Goal: Use online tool/utility: Utilize a website feature to perform a specific function

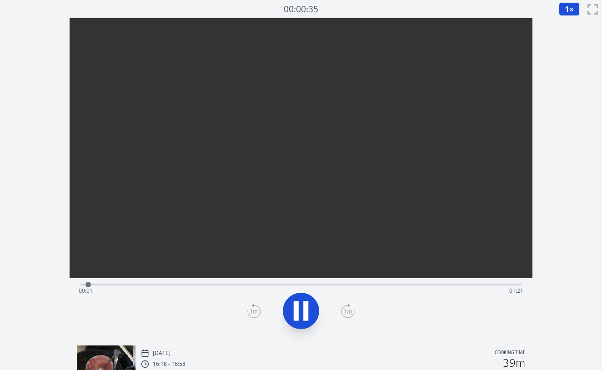
click at [135, 284] on div "Time elapsed: 00:01 Time remaining: 01:21" at bounding box center [301, 291] width 444 height 15
click at [161, 286] on div "Time elapsed: 00:11 Time remaining: 01:11" at bounding box center [301, 291] width 444 height 15
click at [214, 282] on div "Time elapsed: 00:15 Time remaining: 01:07" at bounding box center [300, 283] width 441 height 11
click at [279, 283] on div "Time elapsed: 00:26 Time remaining: 00:56" at bounding box center [300, 283] width 441 height 11
click at [354, 284] on div "Time elapsed: 00:37 Time remaining: 00:44" at bounding box center [301, 291] width 444 height 15
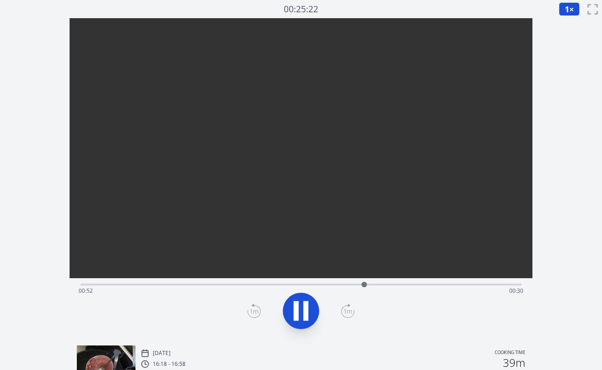
click at [299, 304] on icon at bounding box center [300, 310] width 25 height 25
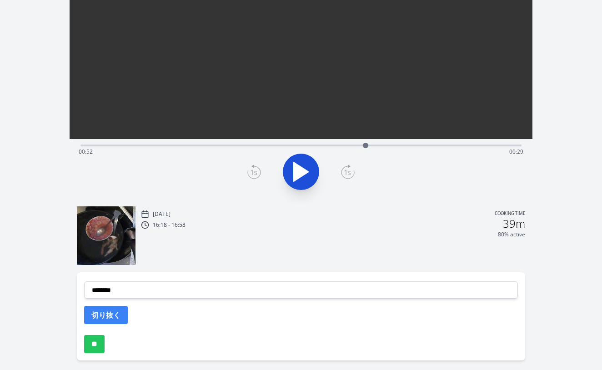
scroll to position [155, 0]
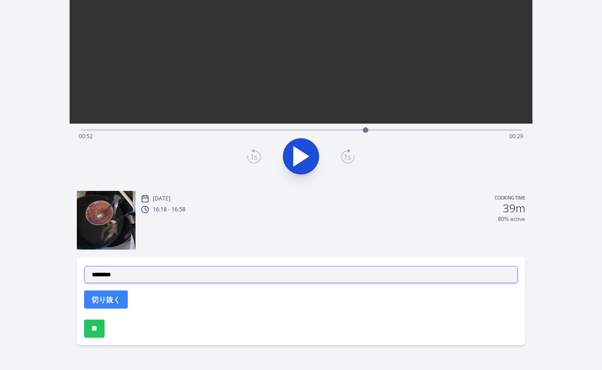
select select "**********"
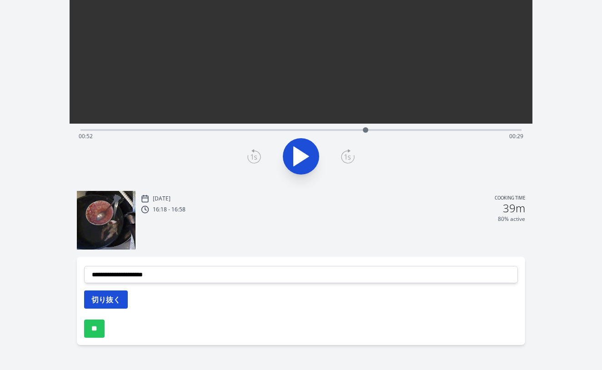
click at [110, 299] on button "切り抜く" at bounding box center [106, 299] width 44 height 18
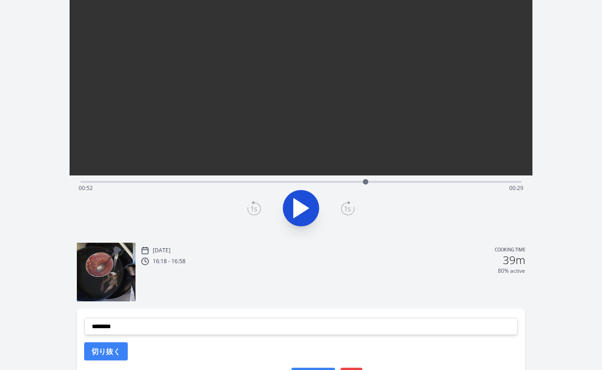
scroll to position [88, 0]
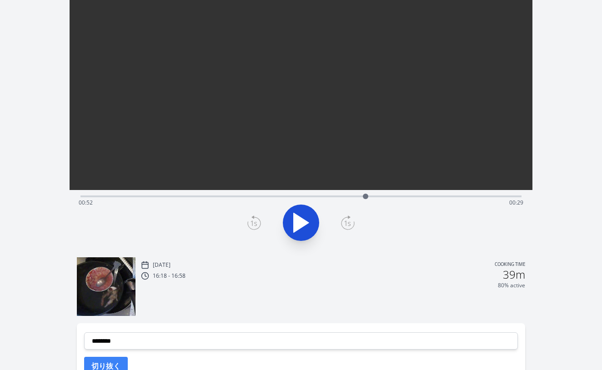
click at [299, 196] on div "Time elapsed: 00:52 Time remaining: 00:29" at bounding box center [301, 202] width 444 height 15
click at [342, 192] on div "Time elapsed: 00:40 Time remaining: 00:42" at bounding box center [300, 195] width 441 height 11
click at [384, 199] on div "Time elapsed: 00:48 Time remaining: 00:34" at bounding box center [301, 202] width 444 height 15
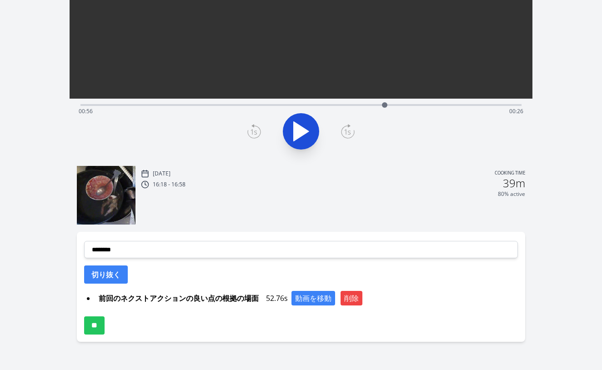
scroll to position [179, 0]
click at [272, 240] on div "**********" at bounding box center [301, 287] width 448 height 110
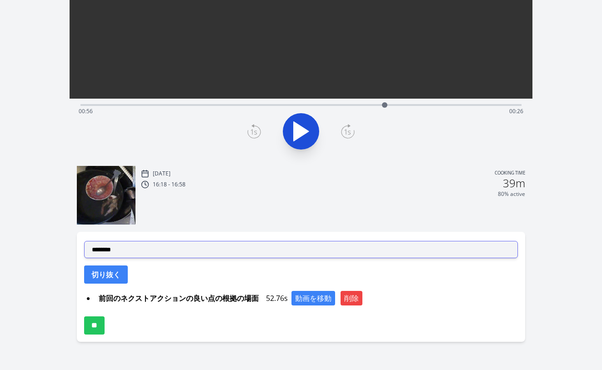
select select "**********"
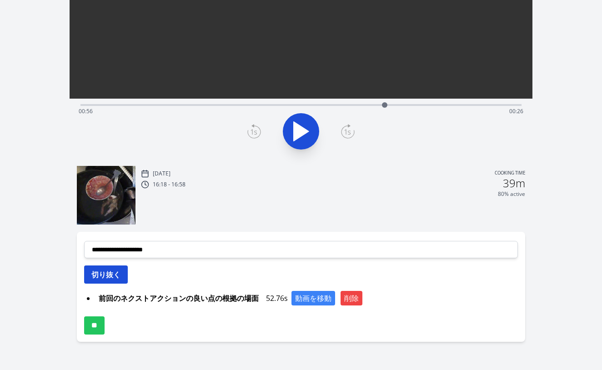
click at [115, 272] on button "切り抜く" at bounding box center [106, 274] width 44 height 18
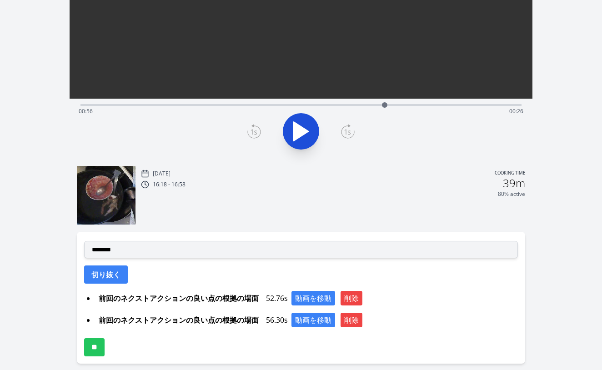
scroll to position [107, 0]
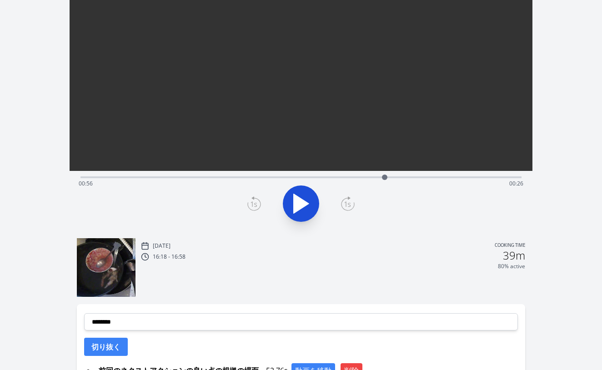
click at [361, 179] on div "Time elapsed: 00:56 Time remaining: 00:26" at bounding box center [301, 183] width 444 height 15
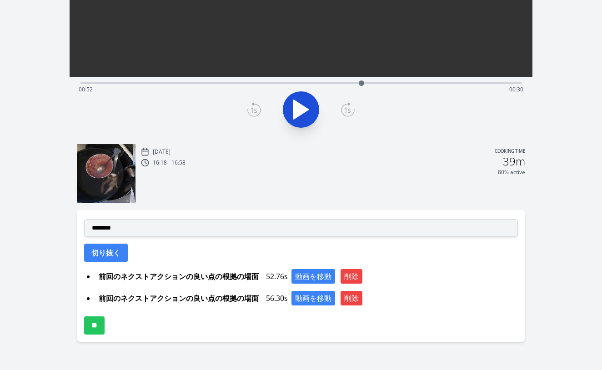
scroll to position [201, 0]
select select "**********"
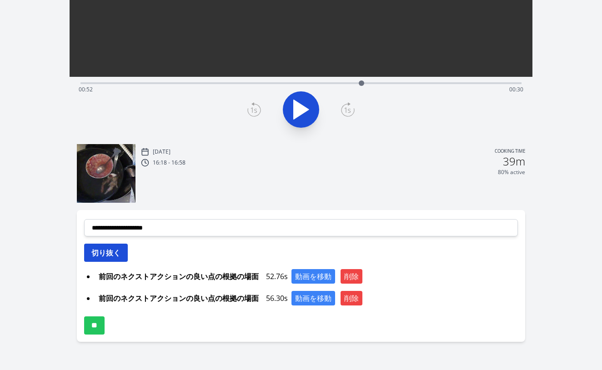
click at [110, 249] on button "切り抜く" at bounding box center [106, 253] width 44 height 18
select select
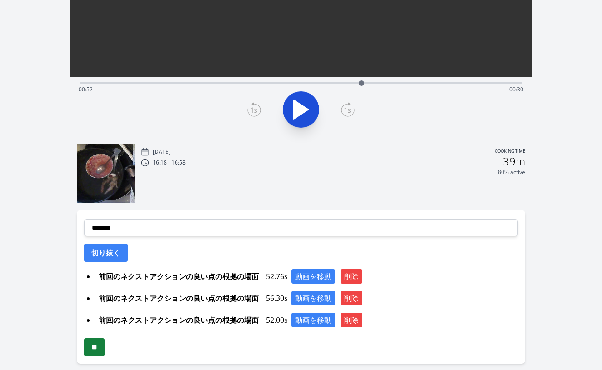
click at [100, 348] on input "**" at bounding box center [94, 347] width 20 height 18
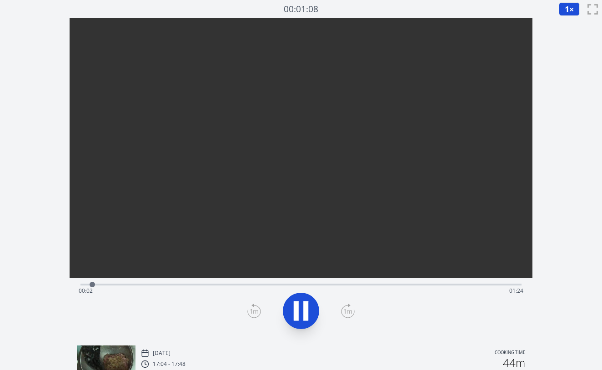
click at [137, 286] on div "Time elapsed: 00:02 Time remaining: 01:24" at bounding box center [301, 291] width 444 height 15
click at [188, 249] on video at bounding box center [301, 133] width 463 height 231
click at [214, 286] on div "Time elapsed: 00:14 Time remaining: 01:12" at bounding box center [301, 291] width 444 height 15
click at [269, 286] on div "Time elapsed: 00:27 Time remaining: 00:59" at bounding box center [301, 291] width 444 height 15
click at [311, 309] on icon at bounding box center [300, 310] width 25 height 25
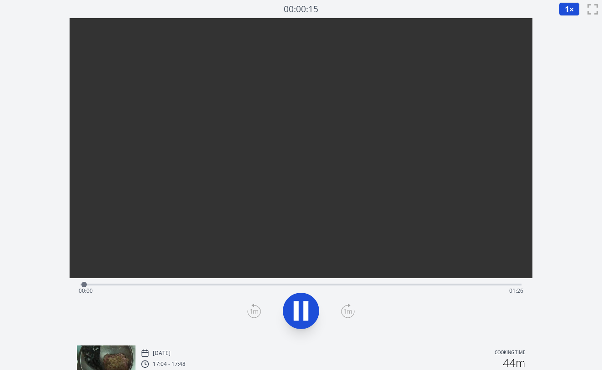
click at [261, 283] on div "Time elapsed: 00:00 Time remaining: 01:26" at bounding box center [300, 283] width 441 height 11
click at [257, 286] on div "Time elapsed: 00:37 Time remaining: 00:49" at bounding box center [301, 291] width 444 height 15
click at [307, 321] on icon at bounding box center [300, 310] width 25 height 25
click at [379, 285] on div "Time elapsed: 00:48 Time remaining: 00:38" at bounding box center [301, 291] width 444 height 15
click at [439, 289] on div "Time elapsed: 00:58 Time remaining: 00:27" at bounding box center [301, 291] width 444 height 15
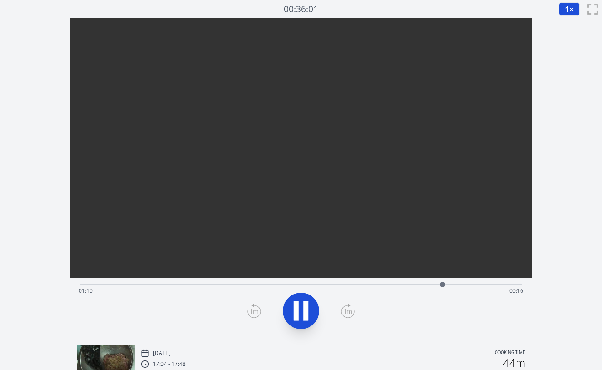
click at [301, 282] on div "Time elapsed: 01:10 Time remaining: 00:16" at bounding box center [300, 283] width 441 height 11
click at [216, 249] on video at bounding box center [301, 133] width 463 height 231
click at [300, 316] on icon at bounding box center [300, 310] width 25 height 25
click at [233, 284] on div "Time elapsed: 00:46 Time remaining: 00:40" at bounding box center [301, 291] width 444 height 15
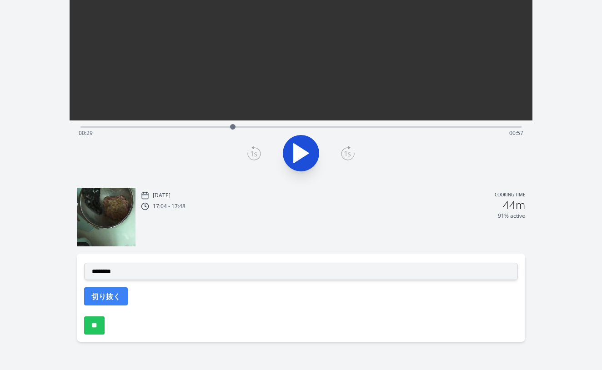
scroll to position [158, 0]
select select "**********"
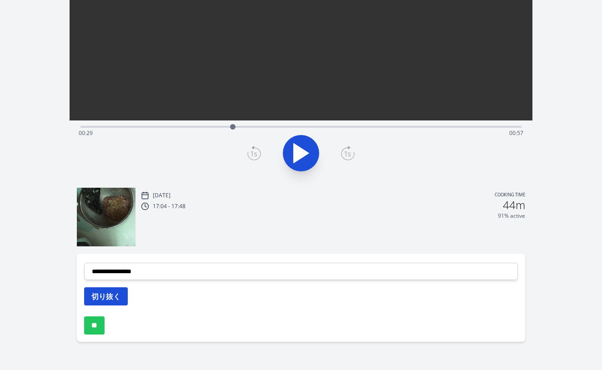
click at [101, 289] on button "切り抜く" at bounding box center [106, 296] width 44 height 18
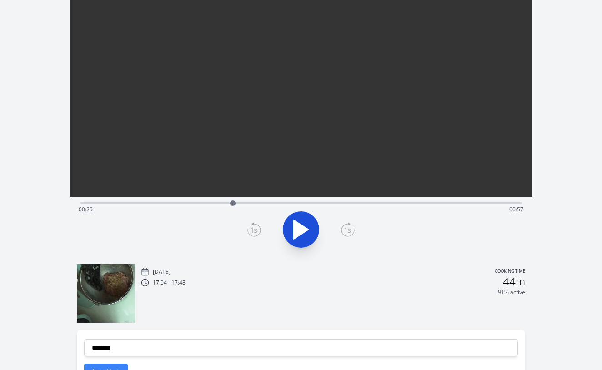
scroll to position [68, 0]
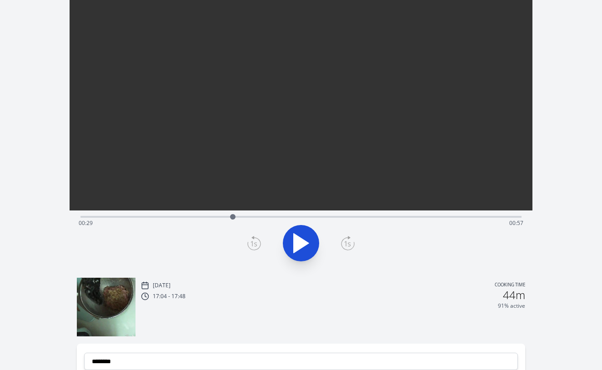
click at [262, 218] on div "Time elapsed: 00:29 Time remaining: 00:57" at bounding box center [301, 223] width 444 height 15
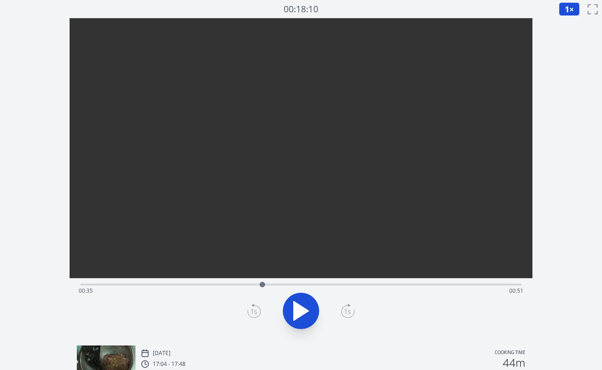
scroll to position [0, 0]
click at [230, 282] on div "Time elapsed: 00:35 Time remaining: 00:51" at bounding box center [300, 283] width 441 height 11
click at [205, 284] on div "Time elapsed: 00:29 Time remaining: 00:57" at bounding box center [301, 291] width 444 height 15
click at [306, 314] on icon at bounding box center [300, 310] width 25 height 25
click at [249, 284] on div "Time elapsed: 00:30 Time remaining: 00:56" at bounding box center [301, 291] width 444 height 15
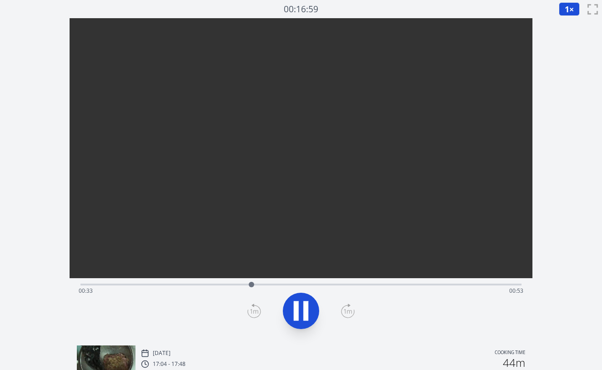
click at [275, 281] on div "Time elapsed: 00:33 Time remaining: 00:53" at bounding box center [300, 283] width 441 height 11
click at [261, 288] on div "Time elapsed: 00:39 Time remaining: 00:47" at bounding box center [301, 291] width 444 height 15
click at [302, 309] on icon at bounding box center [300, 310] width 25 height 25
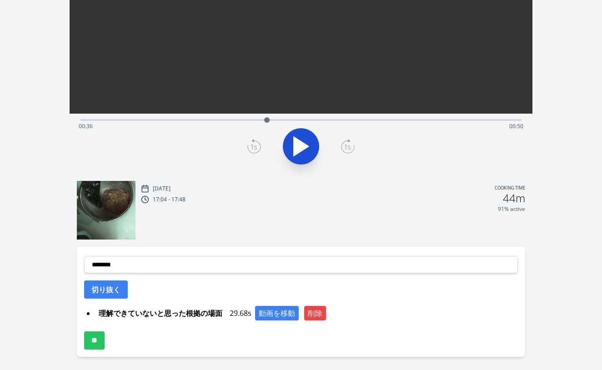
scroll to position [176, 0]
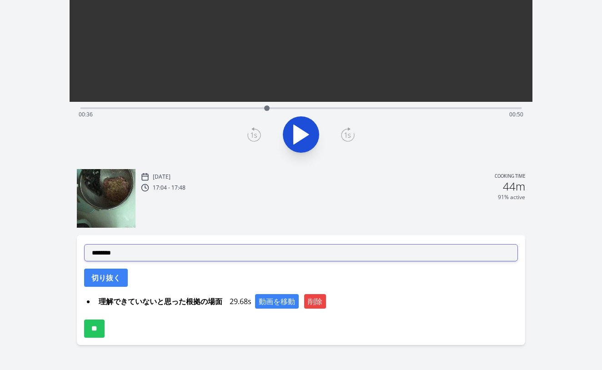
select select "**********"
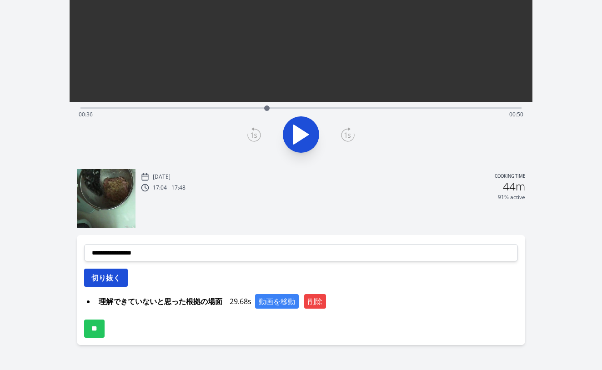
click at [100, 276] on button "切り抜く" at bounding box center [106, 278] width 44 height 18
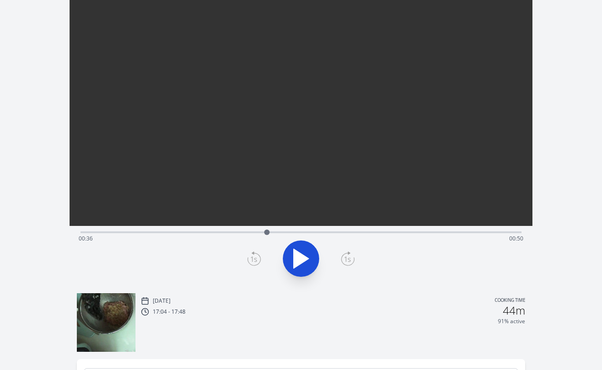
scroll to position [15, 0]
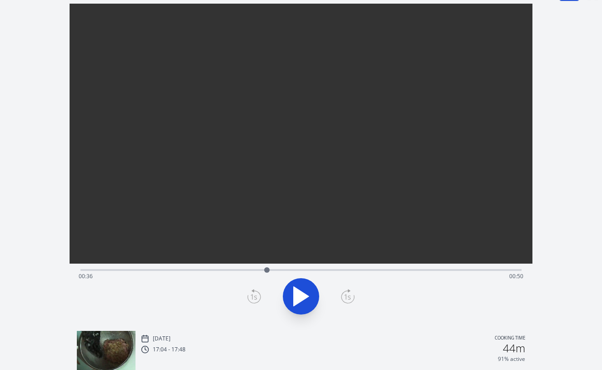
click at [227, 266] on div "Time elapsed: 00:36 Time remaining: 00:50" at bounding box center [300, 269] width 441 height 11
click at [234, 269] on div "Time elapsed: 00:28 Time remaining: 00:58" at bounding box center [301, 276] width 444 height 15
click at [202, 268] on div "Time elapsed: 00:29 Time remaining: 00:57" at bounding box center [300, 269] width 441 height 11
click at [136, 269] on div "Time elapsed: 00:23 Time remaining: 01:03" at bounding box center [301, 276] width 444 height 15
click at [115, 267] on div "Time elapsed: 00:10 Time remaining: 01:16" at bounding box center [300, 269] width 441 height 11
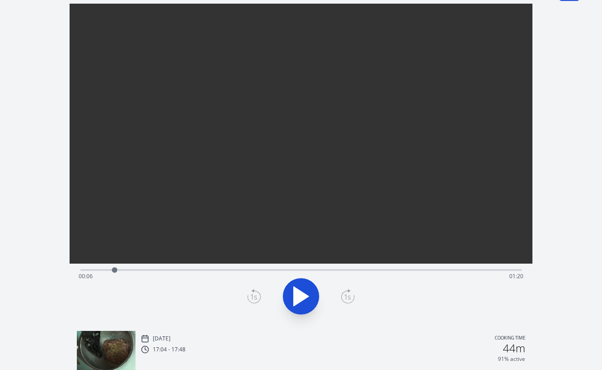
click at [84, 271] on div "Time elapsed: 00:06 Time remaining: 01:20" at bounding box center [301, 276] width 444 height 15
click at [133, 273] on div "Time elapsed: 00:00 Time remaining: 01:26" at bounding box center [301, 276] width 444 height 15
click at [154, 268] on div "Time elapsed: 00:10 Time remaining: 01:16" at bounding box center [300, 269] width 441 height 11
click at [175, 267] on div "Time elapsed: 00:14 Time remaining: 01:12" at bounding box center [300, 269] width 441 height 11
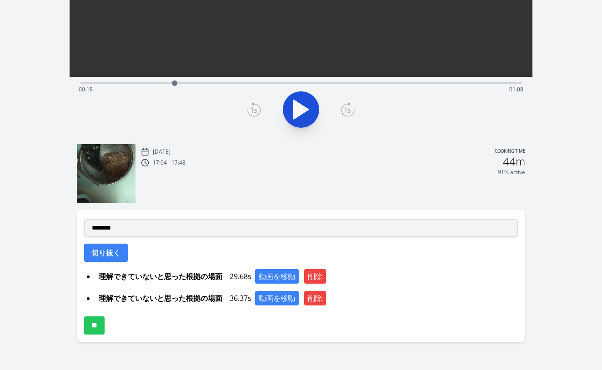
scroll to position [201, 0]
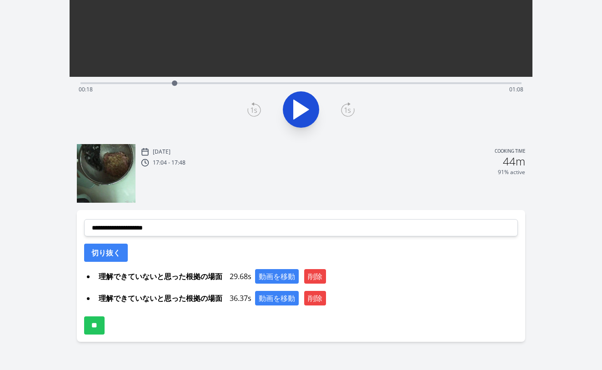
click at [163, 218] on div "**********" at bounding box center [301, 276] width 448 height 132
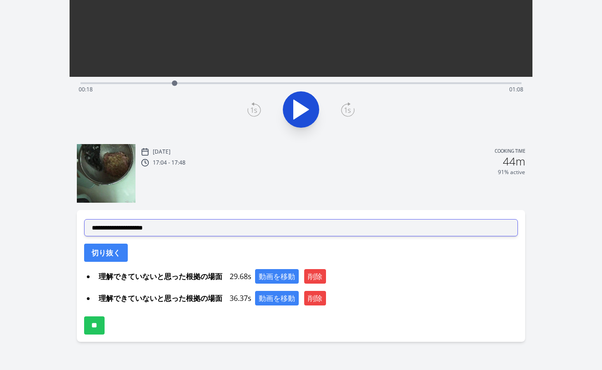
select select "**********"
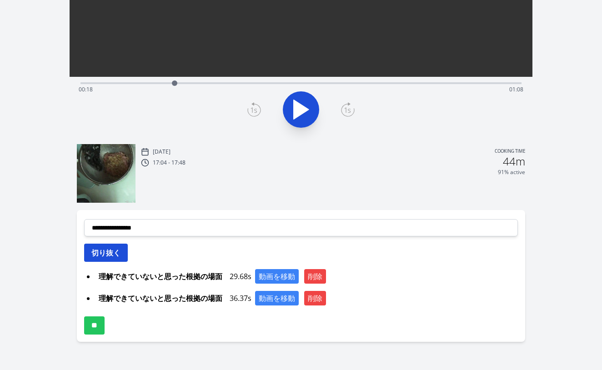
click at [120, 249] on button "切り抜く" at bounding box center [106, 253] width 44 height 18
select select
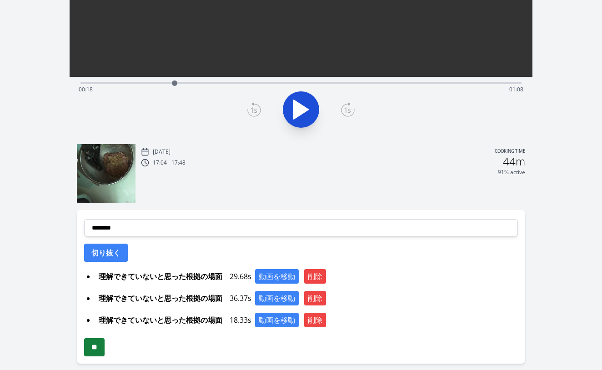
click at [100, 348] on input "**" at bounding box center [94, 347] width 20 height 18
